Goal: Task Accomplishment & Management: Use online tool/utility

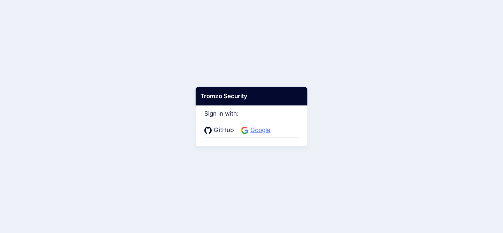
click at [268, 128] on span "Google" at bounding box center [261, 130] width 24 height 9
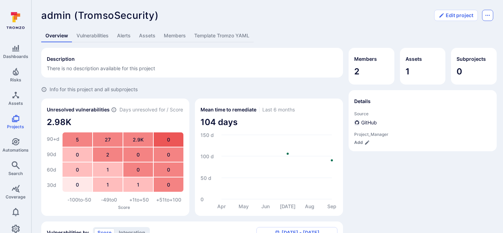
click at [491, 19] on button "Options menu" at bounding box center [487, 15] width 11 height 11
click at [376, 16] on div at bounding box center [251, 116] width 503 height 233
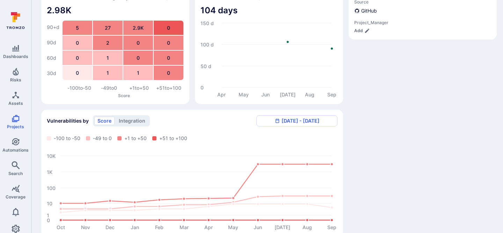
scroll to position [174, 0]
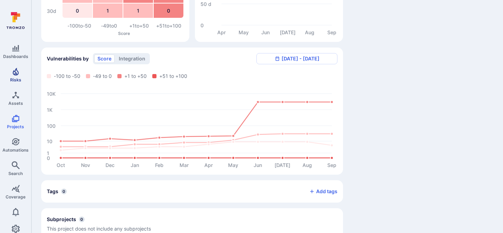
click at [20, 79] on span "Risks" at bounding box center [15, 79] width 11 height 5
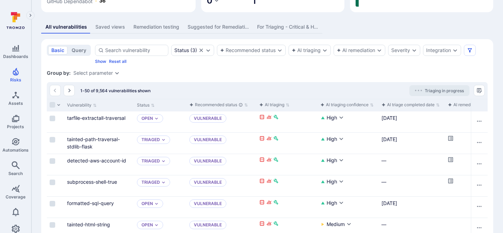
scroll to position [174, 0]
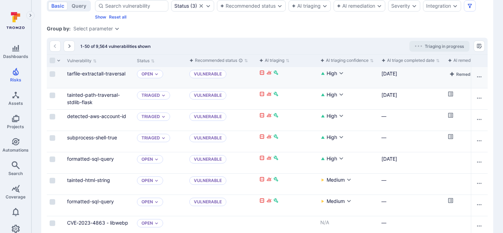
click at [53, 94] on input "Select row" at bounding box center [53, 96] width 6 height 6
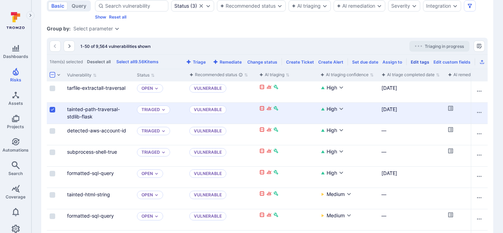
click at [422, 62] on div "Edit tags" at bounding box center [420, 61] width 19 height 5
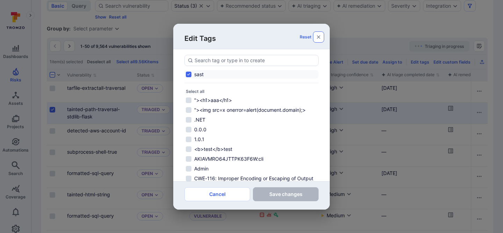
click at [318, 36] on icon "button" at bounding box center [318, 36] width 3 height 3
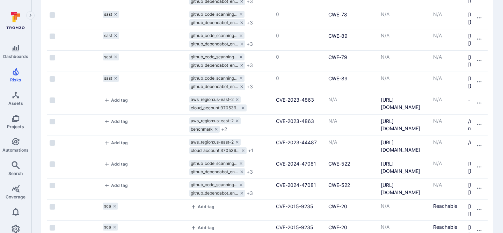
scroll to position [480, 0]
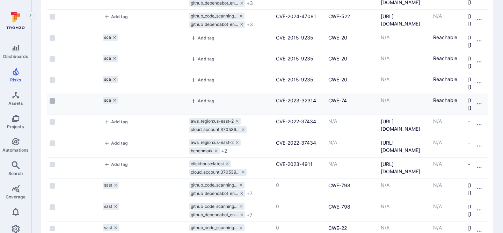
click at [55, 101] on input "Select row" at bounding box center [53, 101] width 6 height 6
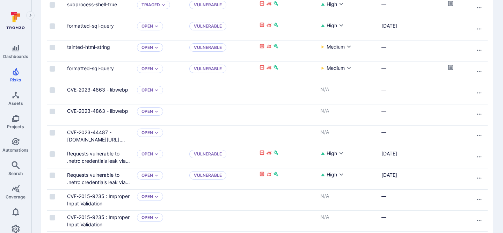
scroll to position [127, 0]
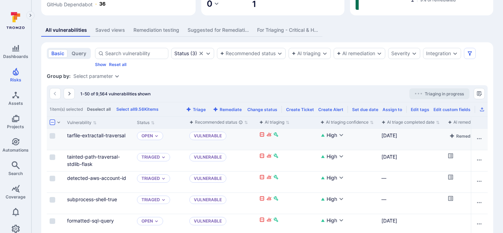
click at [50, 156] on input "Select row" at bounding box center [53, 158] width 6 height 6
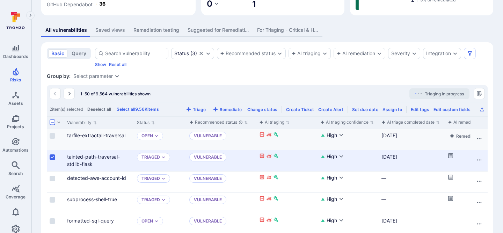
click at [50, 156] on input "Select row" at bounding box center [53, 158] width 6 height 6
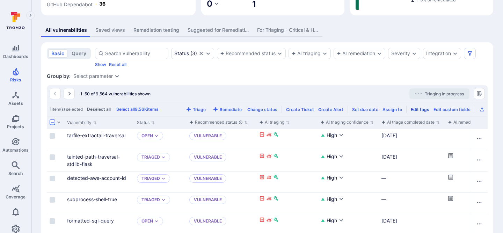
click at [418, 109] on div "Edit tags" at bounding box center [420, 109] width 19 height 5
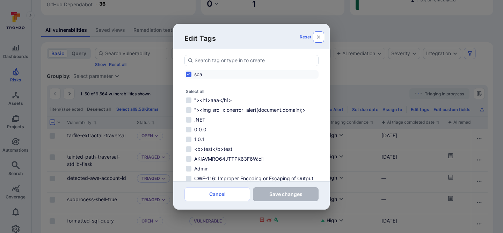
click at [317, 34] on button "button" at bounding box center [318, 36] width 11 height 11
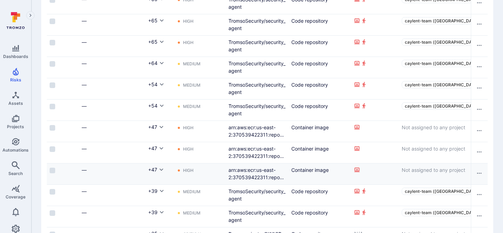
scroll to position [0, 0]
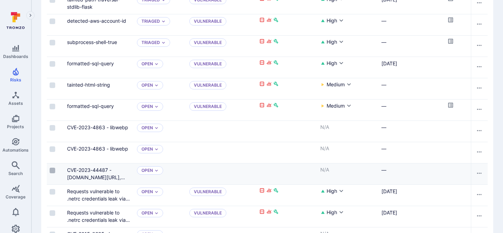
click at [54, 172] on input "Select row" at bounding box center [53, 171] width 6 height 6
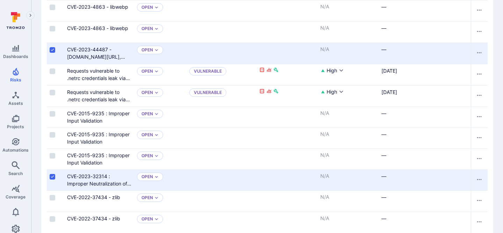
scroll to position [405, 0]
click at [53, 176] on input "Select row" at bounding box center [53, 177] width 6 height 6
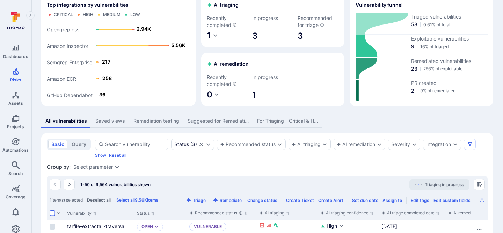
scroll to position [69, 0]
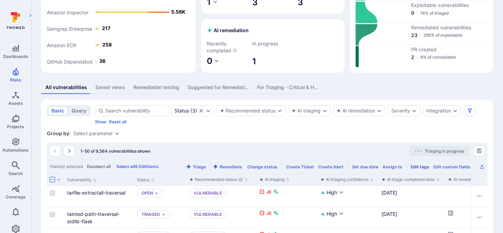
click at [420, 166] on div "Edit tags" at bounding box center [420, 166] width 19 height 5
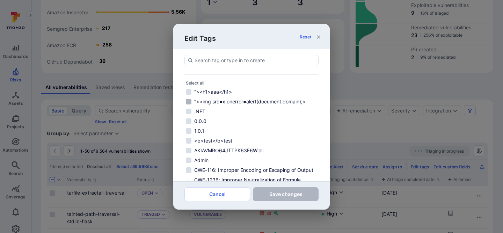
click at [191, 102] on input ""><img src=x onerror=alert(document.domain);>" at bounding box center [189, 102] width 6 height 6
checkbox input "true"
click at [191, 112] on input ".NET" at bounding box center [189, 112] width 6 height 6
checkbox input "true"
click at [189, 122] on input "0.0.0" at bounding box center [189, 122] width 6 height 6
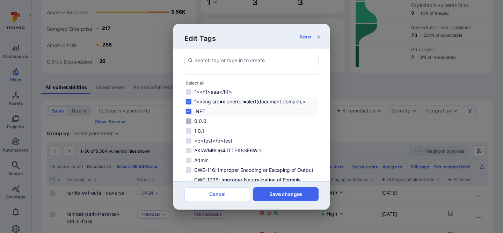
checkbox input "true"
click at [298, 195] on button "Save changes" at bounding box center [286, 194] width 66 height 14
checkbox input "false"
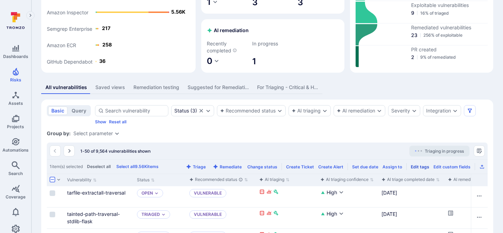
click at [421, 166] on div "Edit tags" at bounding box center [420, 166] width 19 height 5
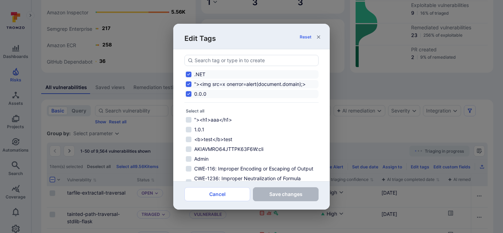
click at [320, 37] on icon "button" at bounding box center [319, 37] width 6 height 6
click at [317, 37] on icon "button" at bounding box center [319, 37] width 6 height 6
